Goal: Transaction & Acquisition: Purchase product/service

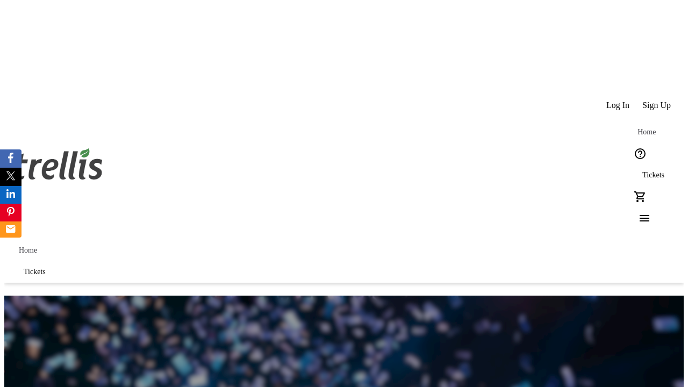
click at [642, 171] on span "Tickets" at bounding box center [653, 175] width 22 height 9
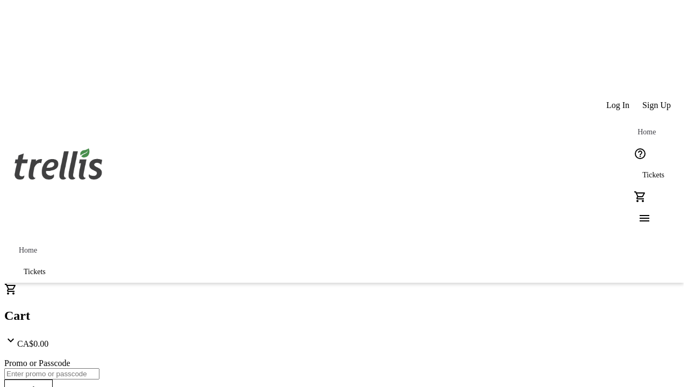
type input "1"
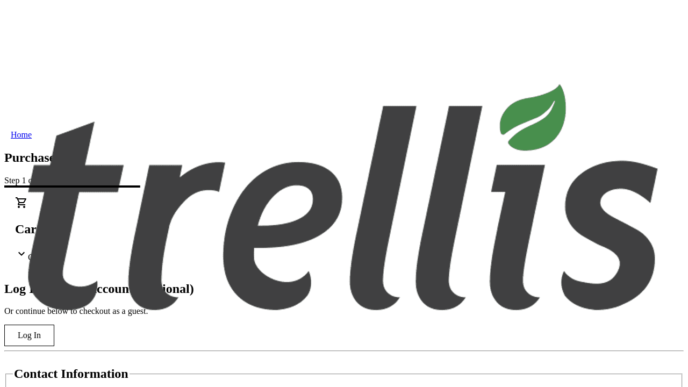
type input "[EMAIL_ADDRESS][DOMAIN_NAME]"
type input "Marcellus"
type input "[PERSON_NAME]"
